Goal: Task Accomplishment & Management: Complete application form

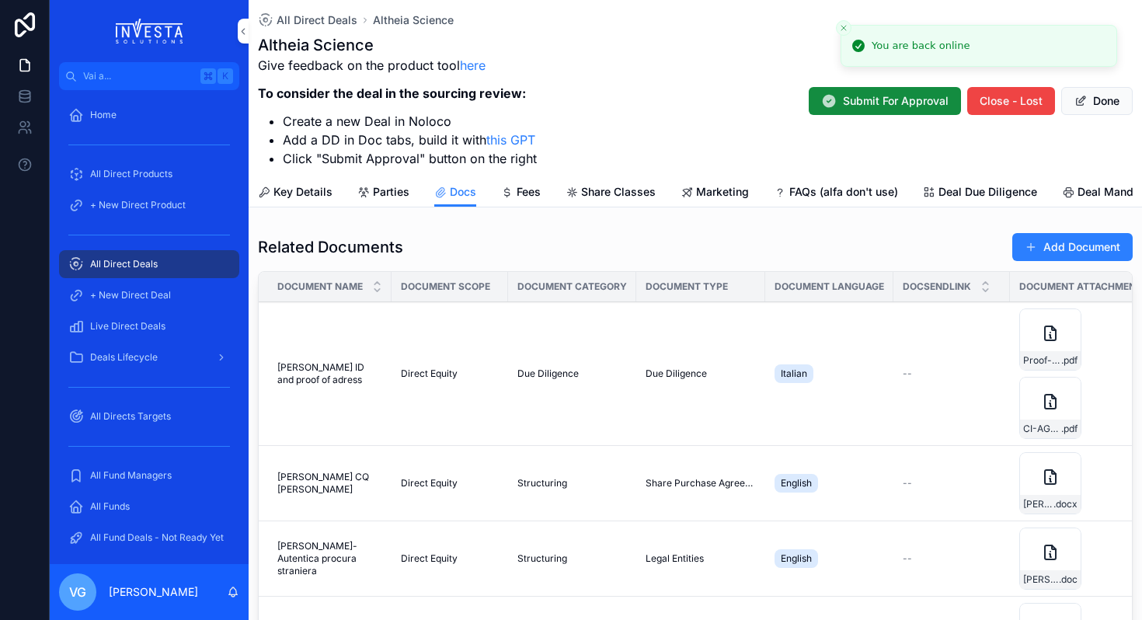
scroll to position [227, 0]
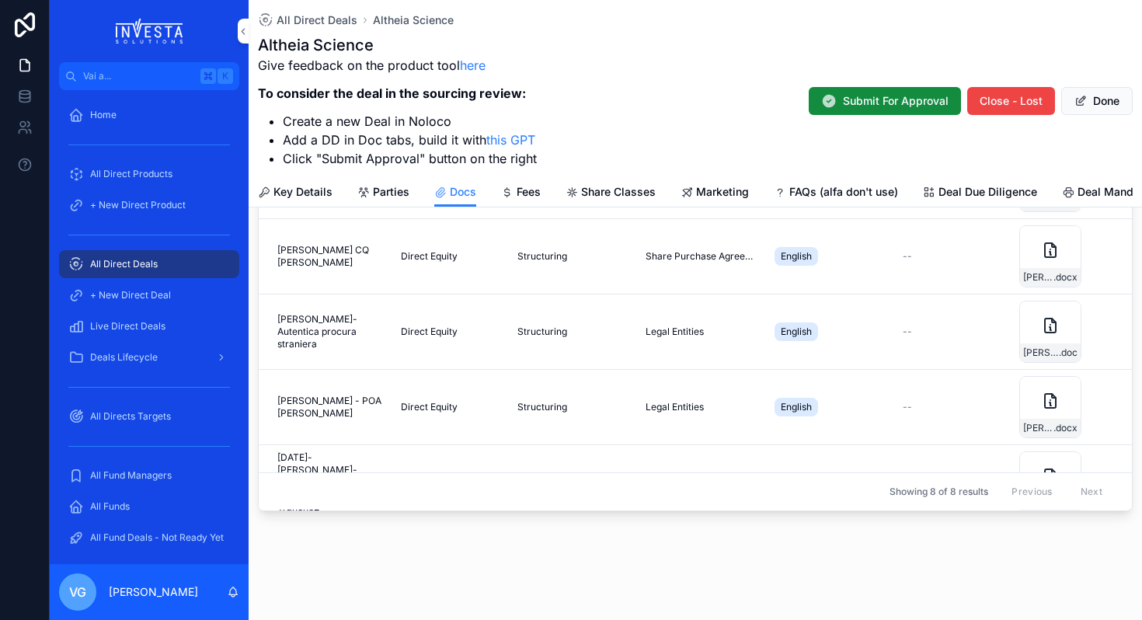
click at [165, 257] on div "All Direct Deals" at bounding box center [149, 264] width 162 height 25
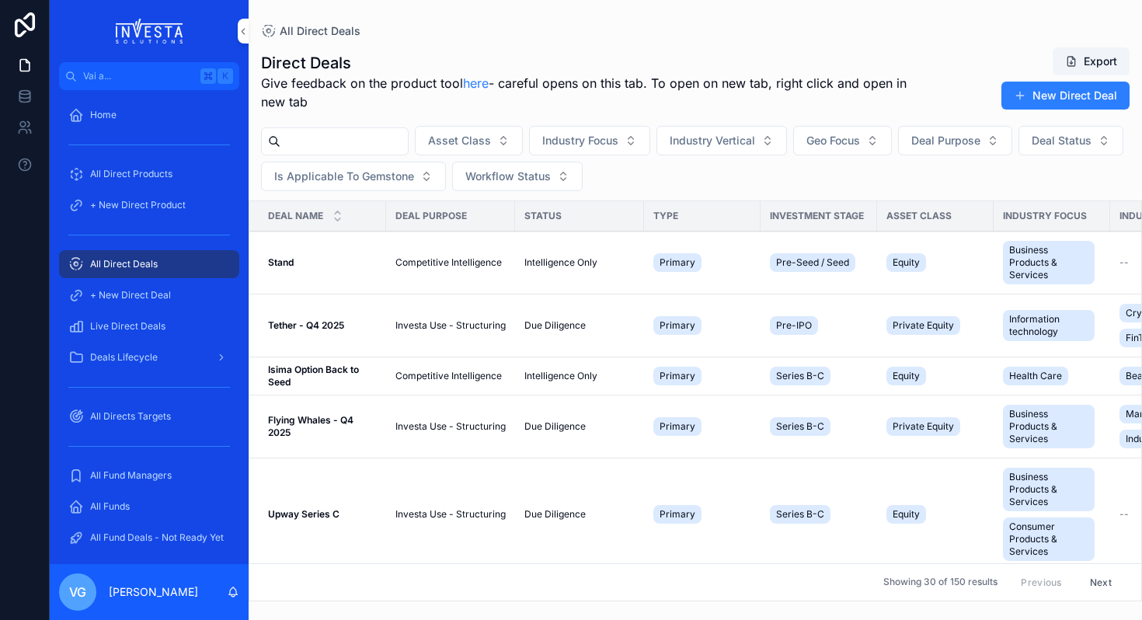
click at [311, 149] on input "contenuto scorrevole" at bounding box center [343, 141] width 127 height 22
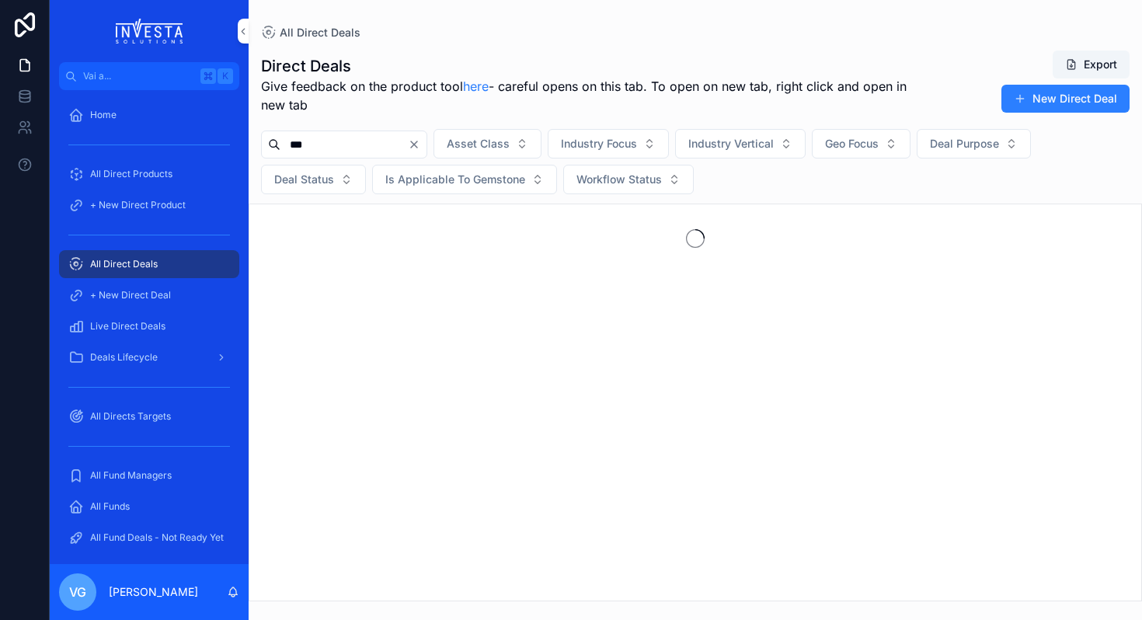
click at [322, 144] on input "***" at bounding box center [343, 145] width 127 height 22
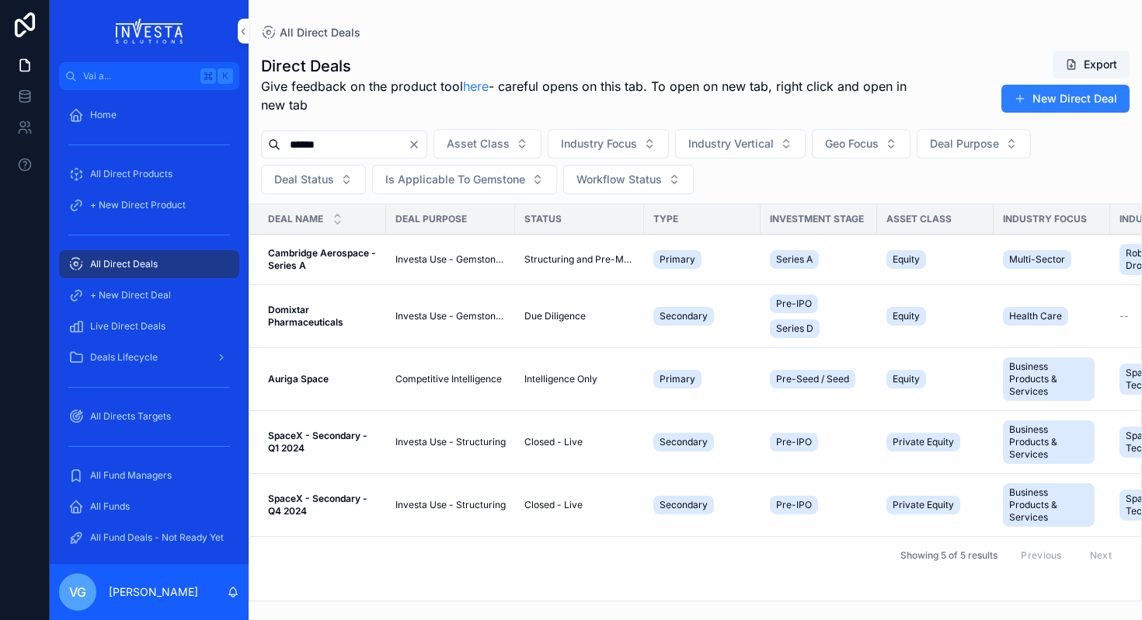
type input "******"
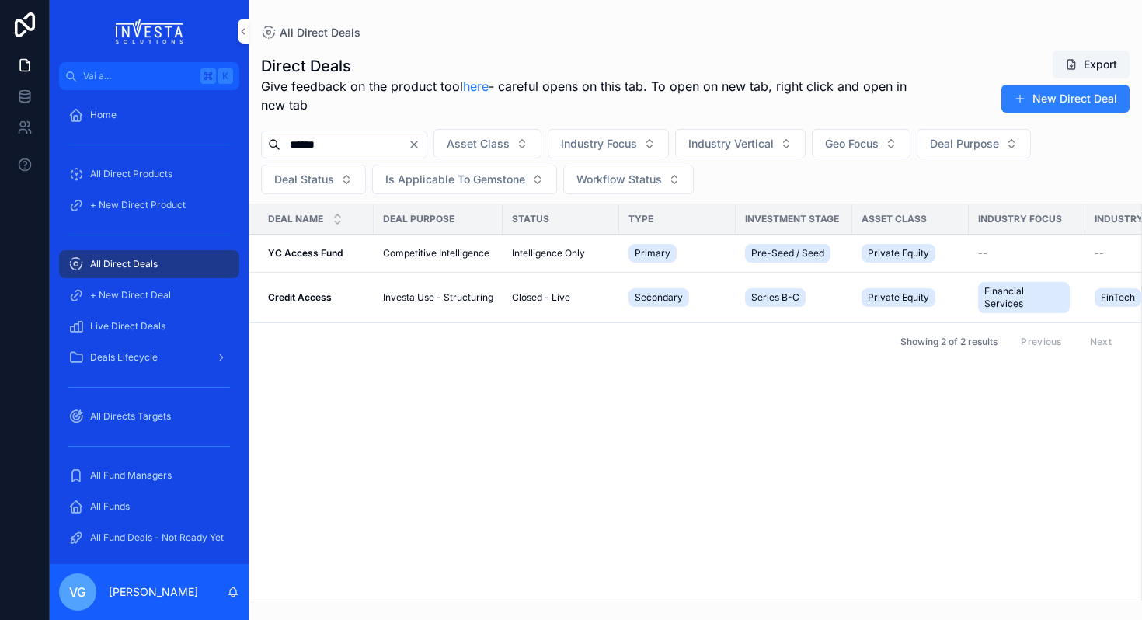
click at [381, 292] on td "Investa Use - Structuring" at bounding box center [438, 298] width 129 height 50
click at [357, 303] on div "Credit Access Credit Access" at bounding box center [316, 297] width 96 height 12
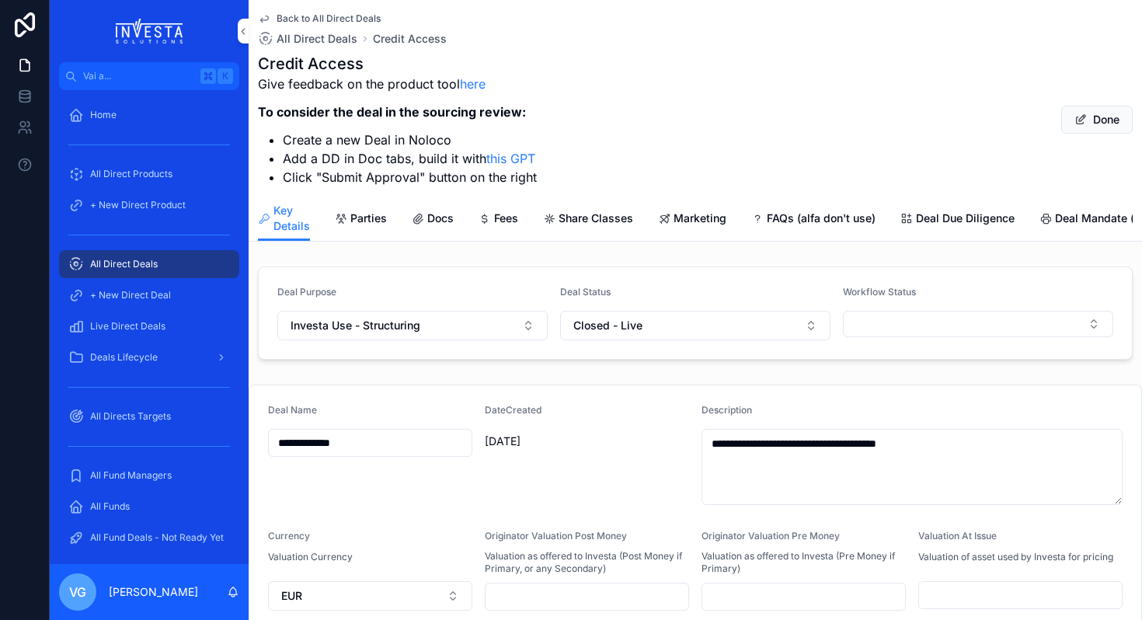
click at [469, 214] on div "Key Details Parties Docs Fees Share Classes Marketing FAQs (alfa don't use) Dea…" at bounding box center [695, 218] width 875 height 45
click at [423, 217] on div "Docs" at bounding box center [433, 219] width 42 height 16
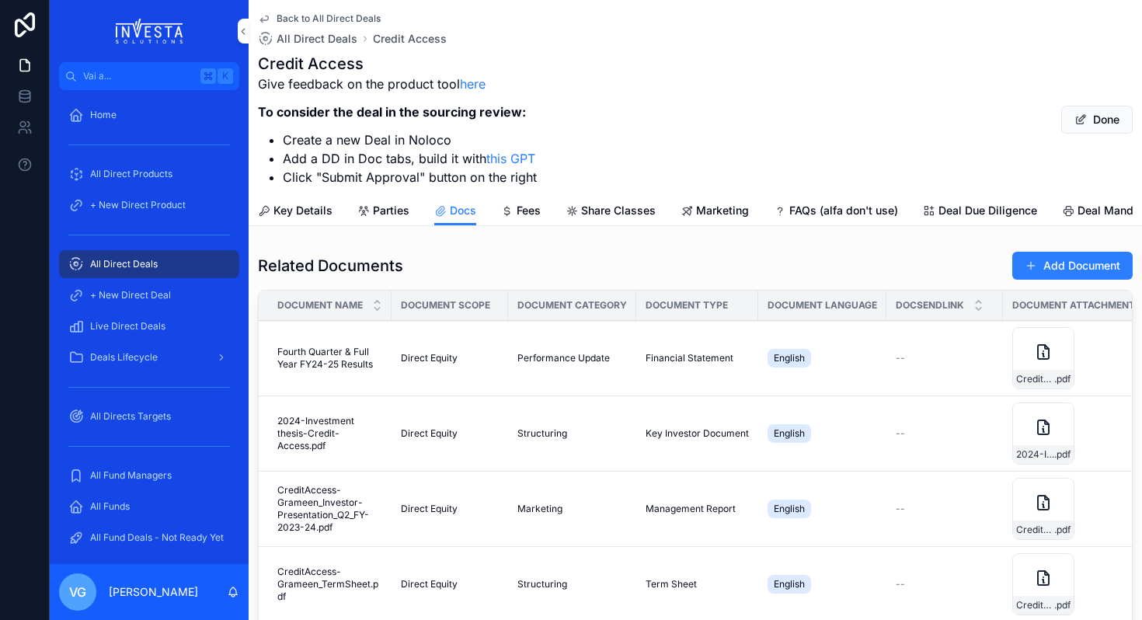
click at [1067, 256] on button "Add Document" at bounding box center [1072, 266] width 120 height 28
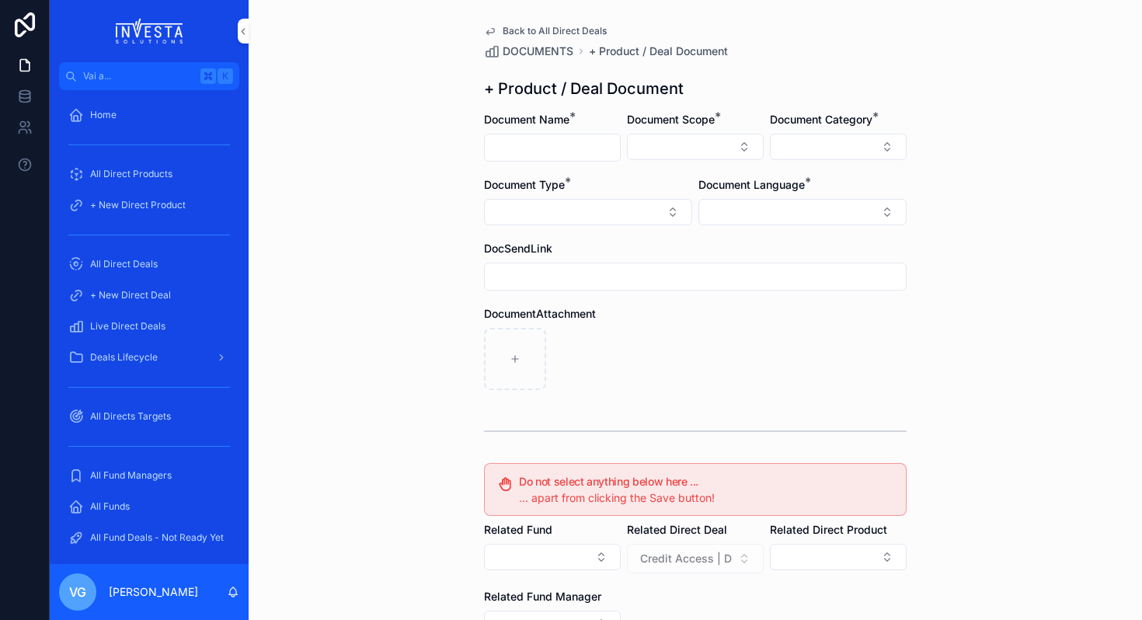
click at [572, 155] on input "contenuto scorrevole" at bounding box center [552, 148] width 135 height 22
paste input "**********"
type input "**********"
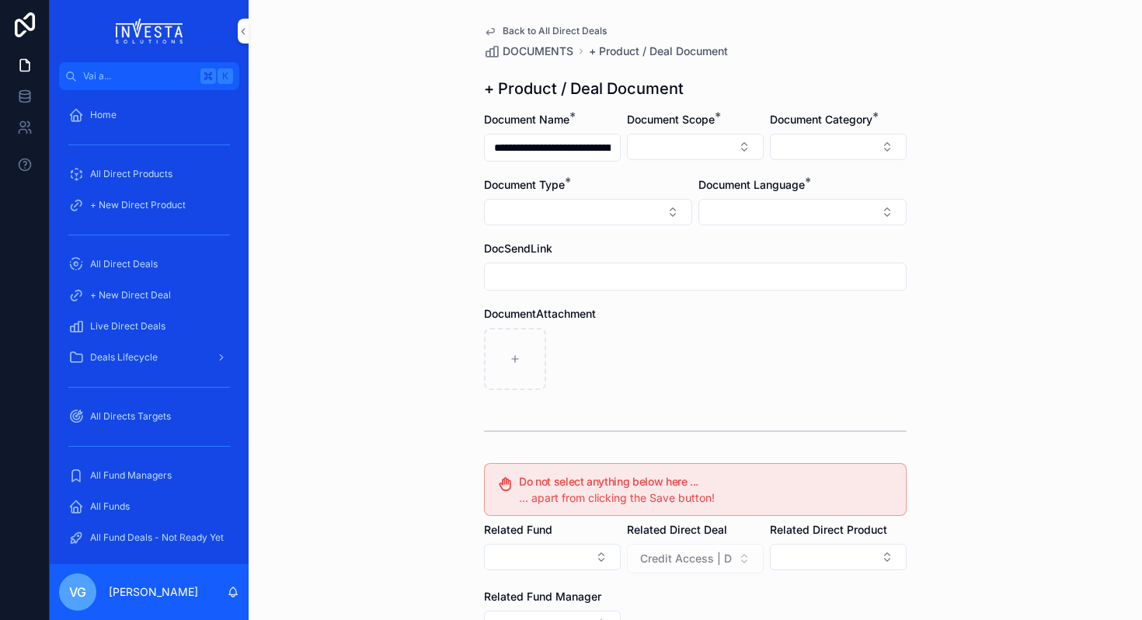
click at [668, 158] on button "Select Button" at bounding box center [695, 147] width 137 height 26
click at [670, 203] on div "Direct Equity" at bounding box center [695, 208] width 216 height 25
click at [627, 208] on button "Select Button" at bounding box center [588, 213] width 208 height 26
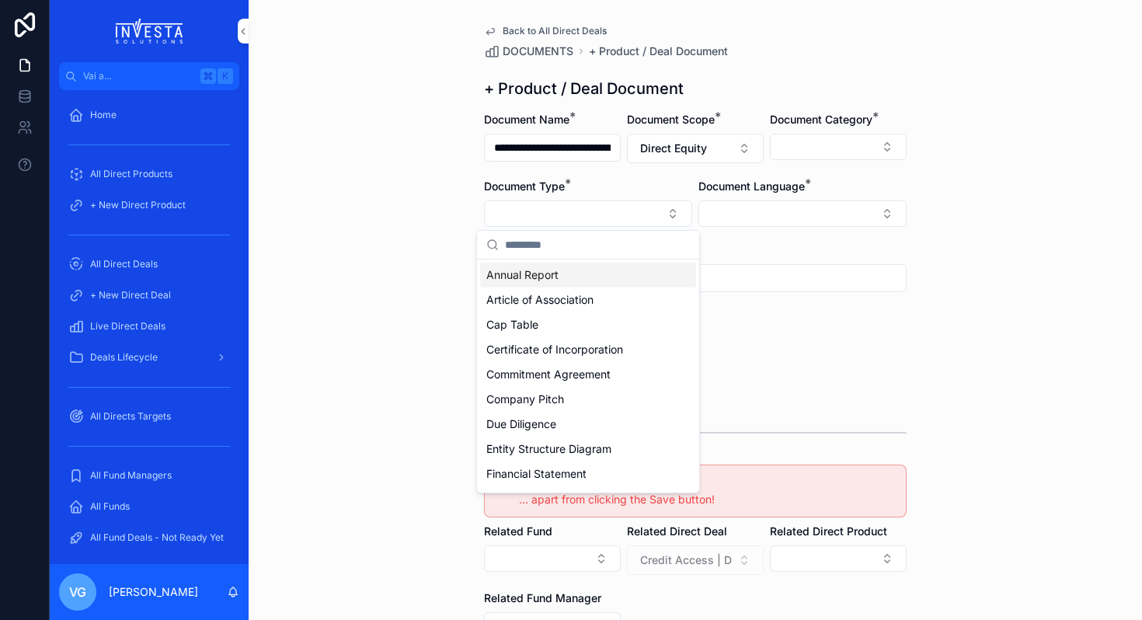
click at [627, 208] on button "Select Button" at bounding box center [588, 213] width 208 height 26
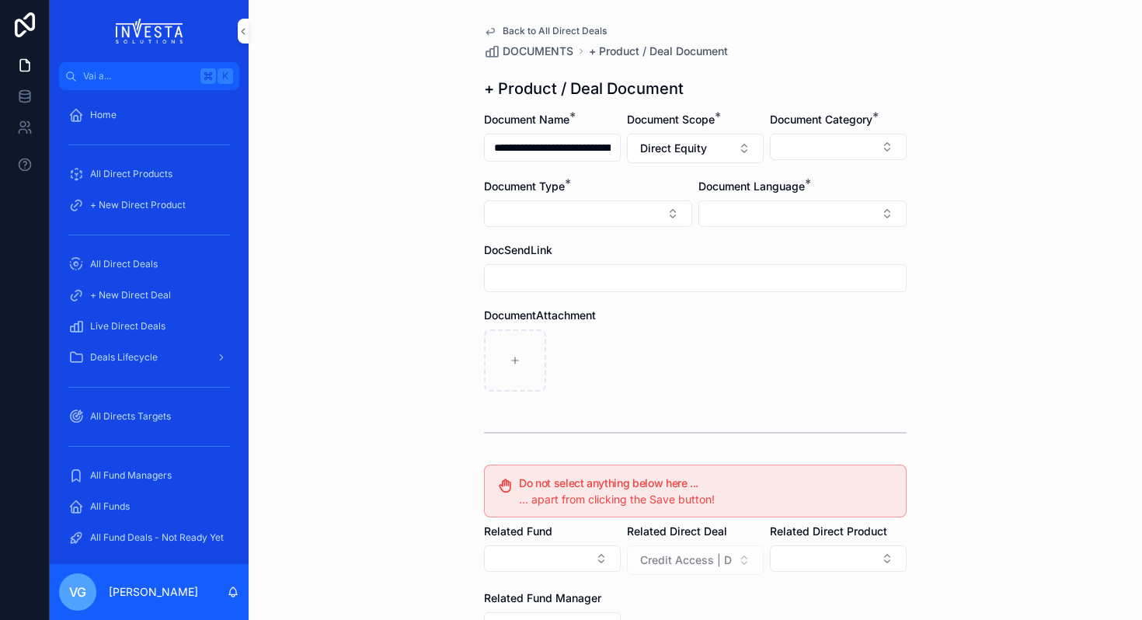
click at [718, 206] on button "Select Button" at bounding box center [802, 213] width 208 height 26
click at [749, 326] on div "English" at bounding box center [802, 324] width 216 height 25
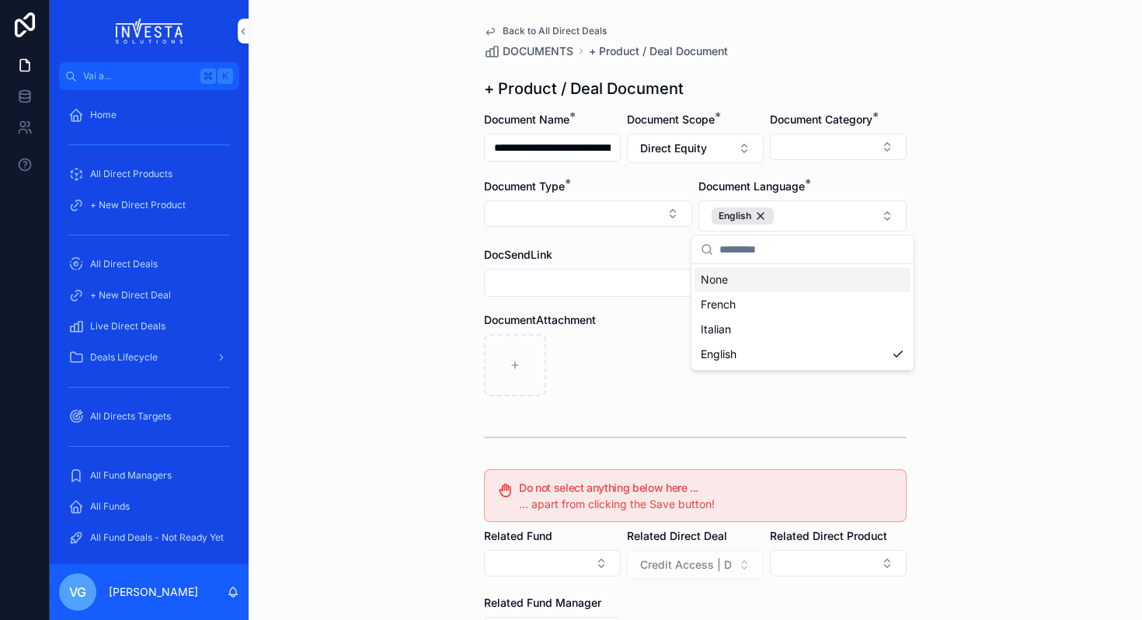
click at [1048, 265] on div "**********" at bounding box center [695, 310] width 893 height 620
click at [604, 222] on button "Select Button" at bounding box center [588, 213] width 208 height 26
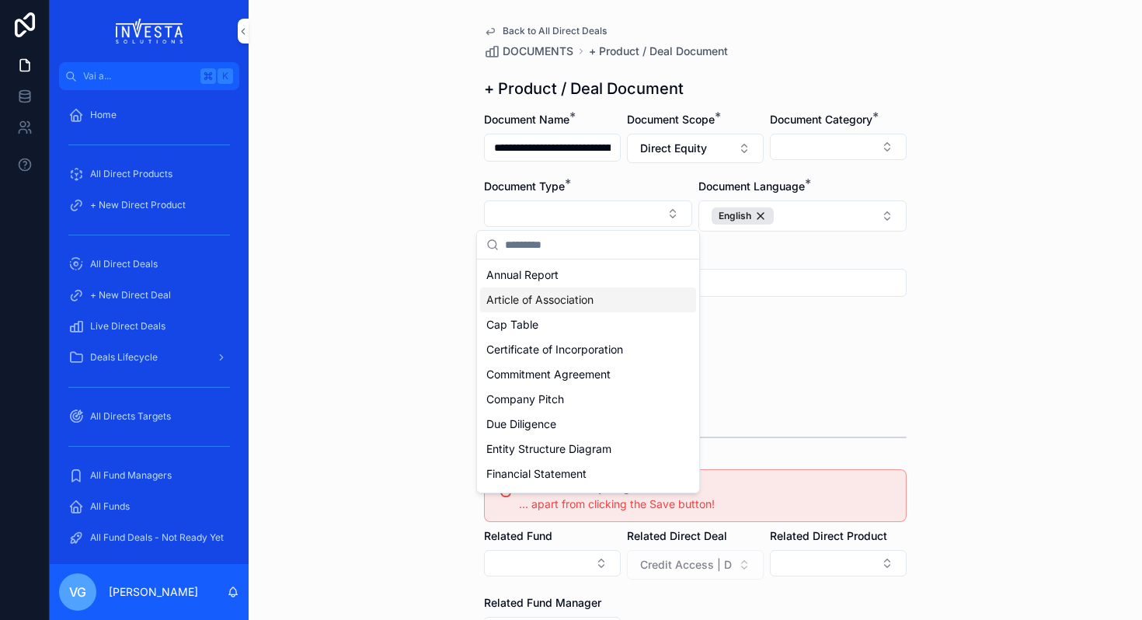
click at [582, 294] on span "Article of Association" at bounding box center [539, 300] width 107 height 16
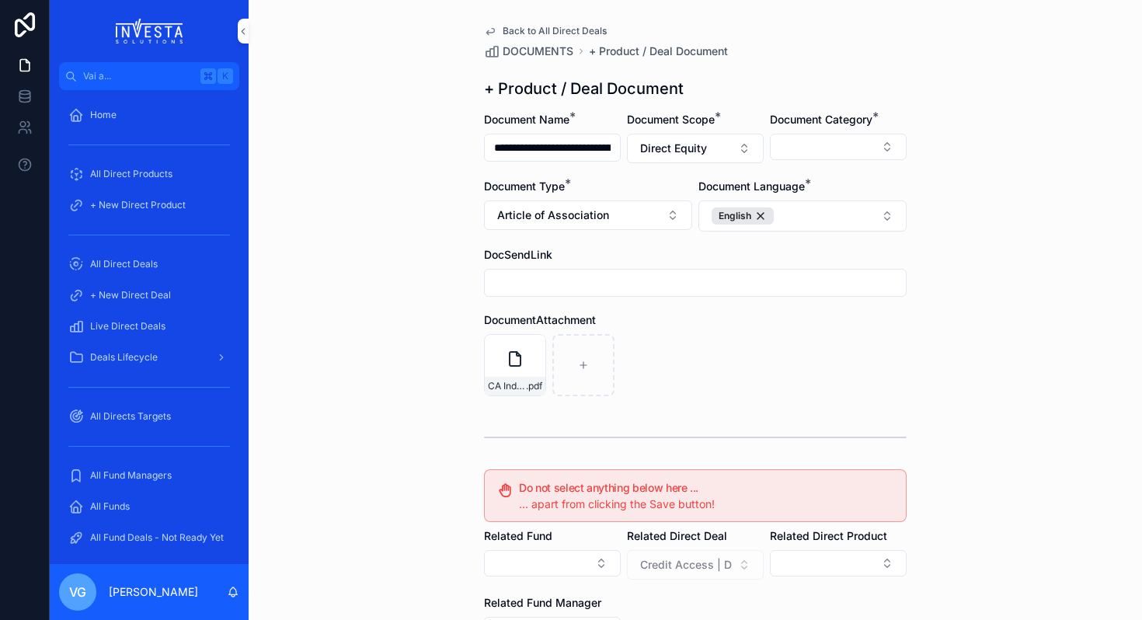
click at [819, 142] on button "Select Button" at bounding box center [838, 147] width 137 height 26
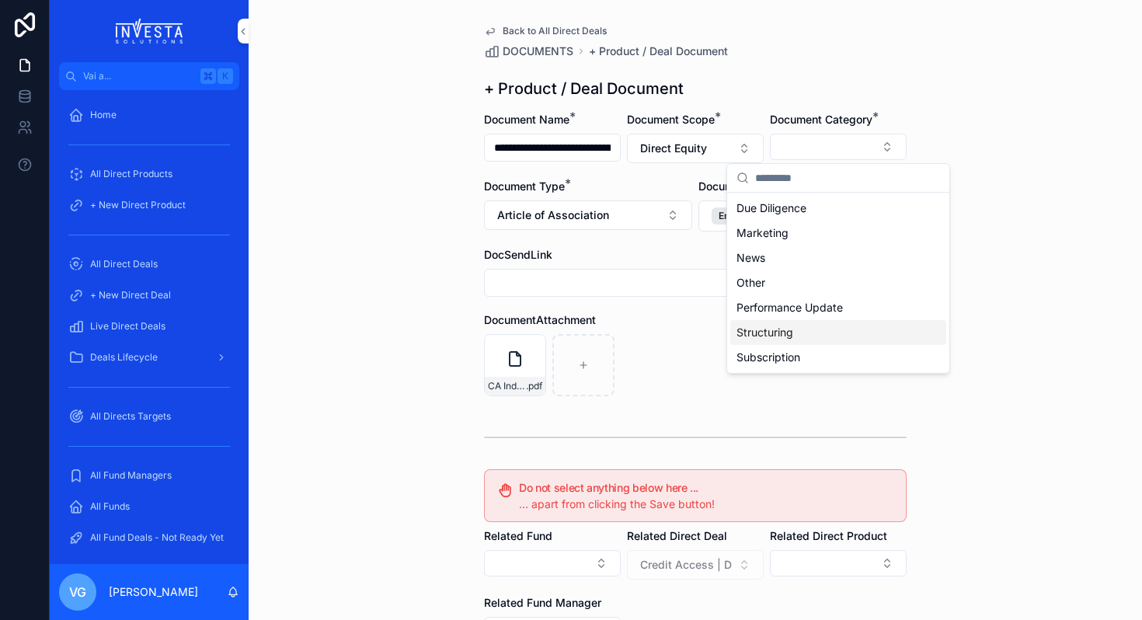
click at [799, 336] on div "Structuring" at bounding box center [838, 332] width 216 height 25
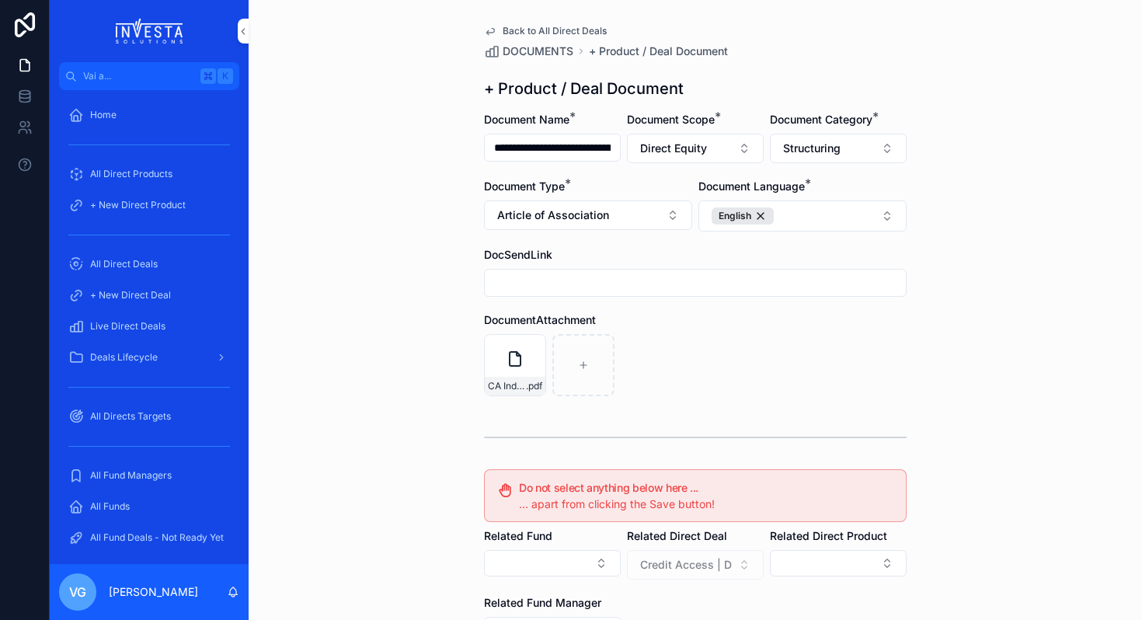
scroll to position [227, 0]
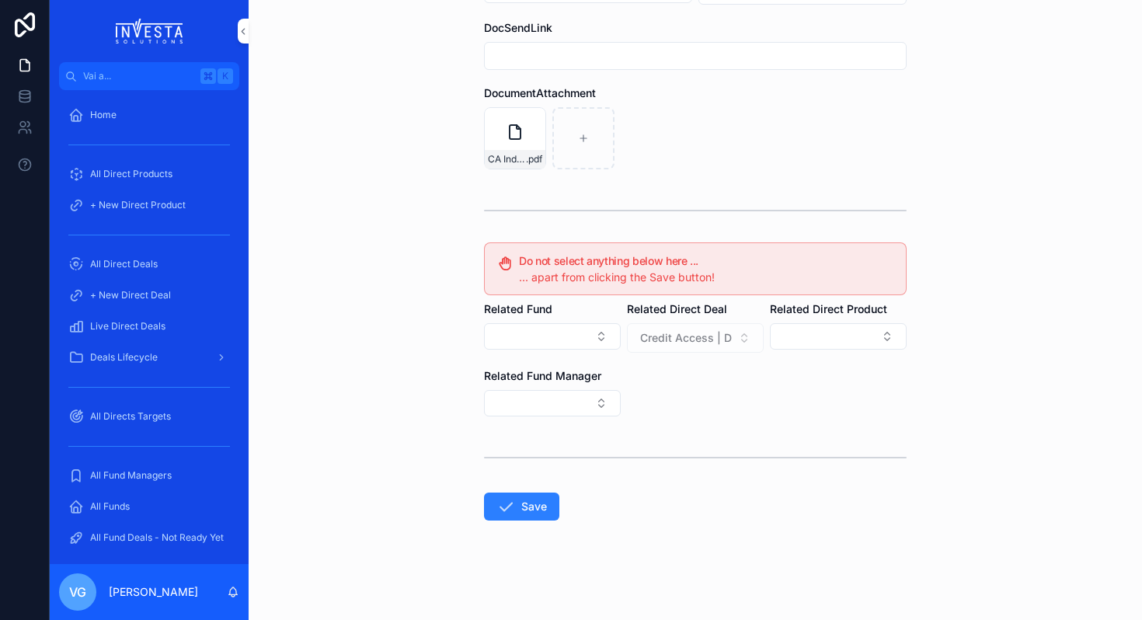
click at [533, 503] on button "Save" at bounding box center [521, 506] width 75 height 28
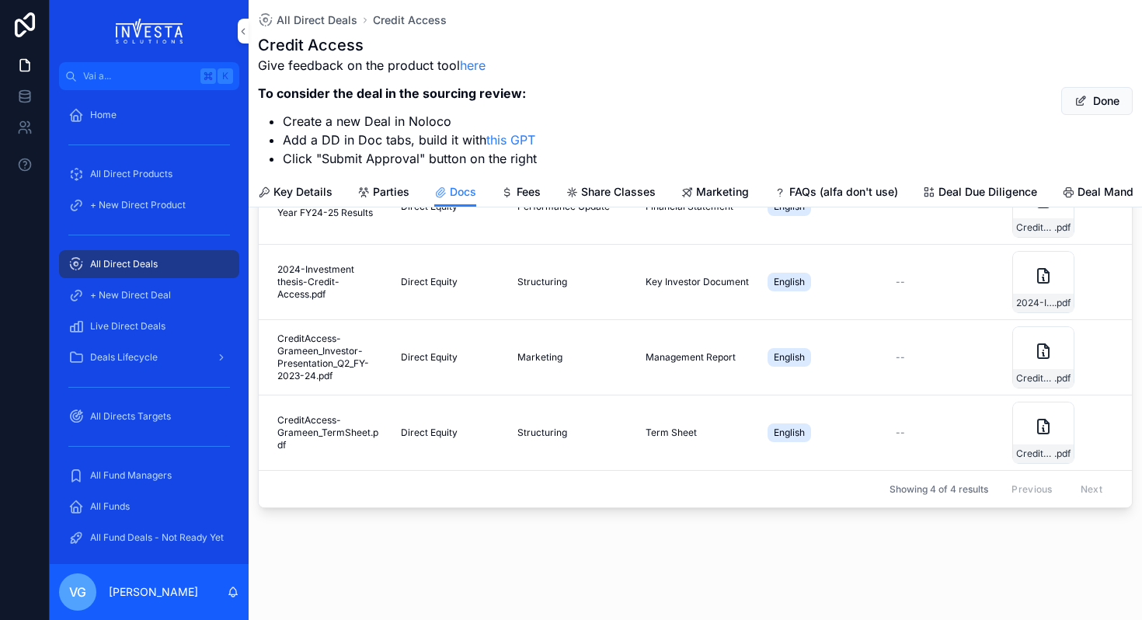
scroll to position [208, 0]
